Goal: Find specific page/section: Find specific page/section

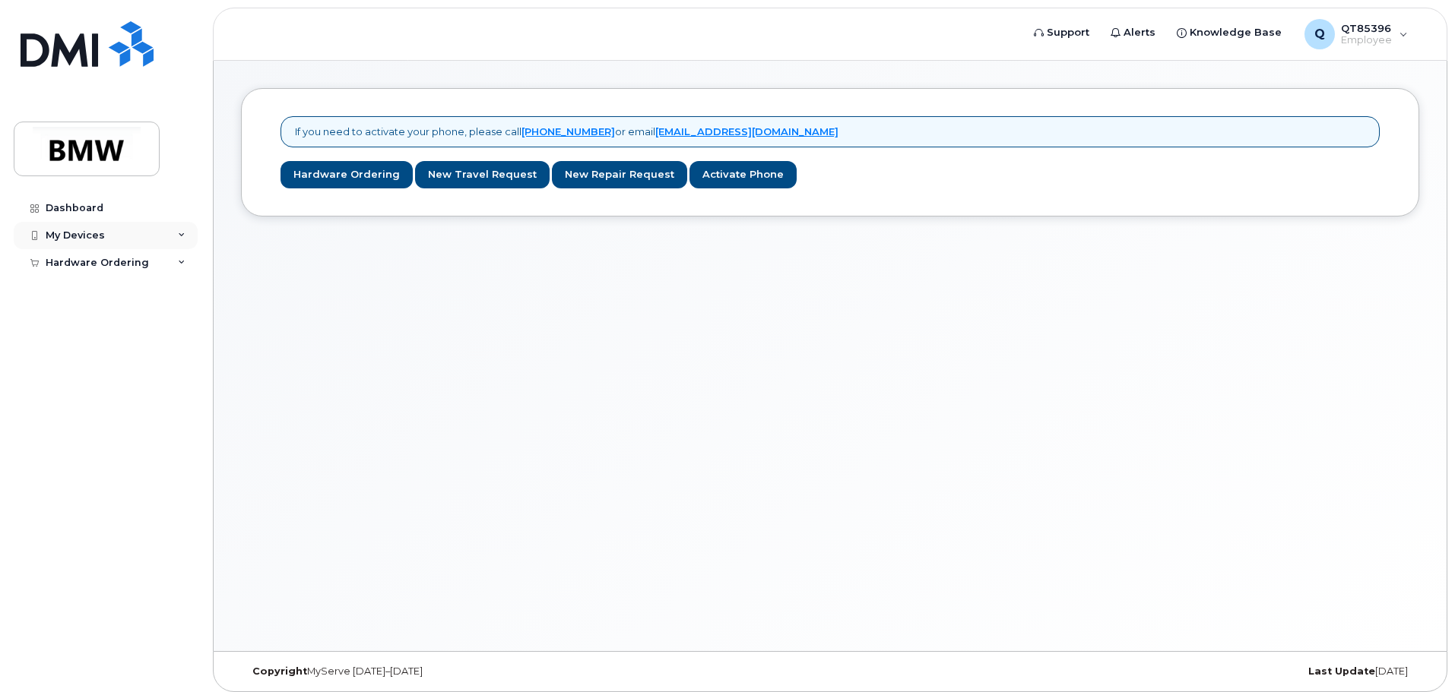
drag, startPoint x: 71, startPoint y: 255, endPoint x: 74, endPoint y: 244, distance: 10.9
click at [71, 255] on div "Hardware Ordering" at bounding box center [106, 262] width 184 height 27
click at [75, 233] on div "My Devices" at bounding box center [75, 236] width 59 height 12
click at [107, 227] on div "My Devices" at bounding box center [106, 235] width 184 height 27
click at [84, 209] on div "Dashboard" at bounding box center [75, 208] width 58 height 12
